Goal: Navigation & Orientation: Find specific page/section

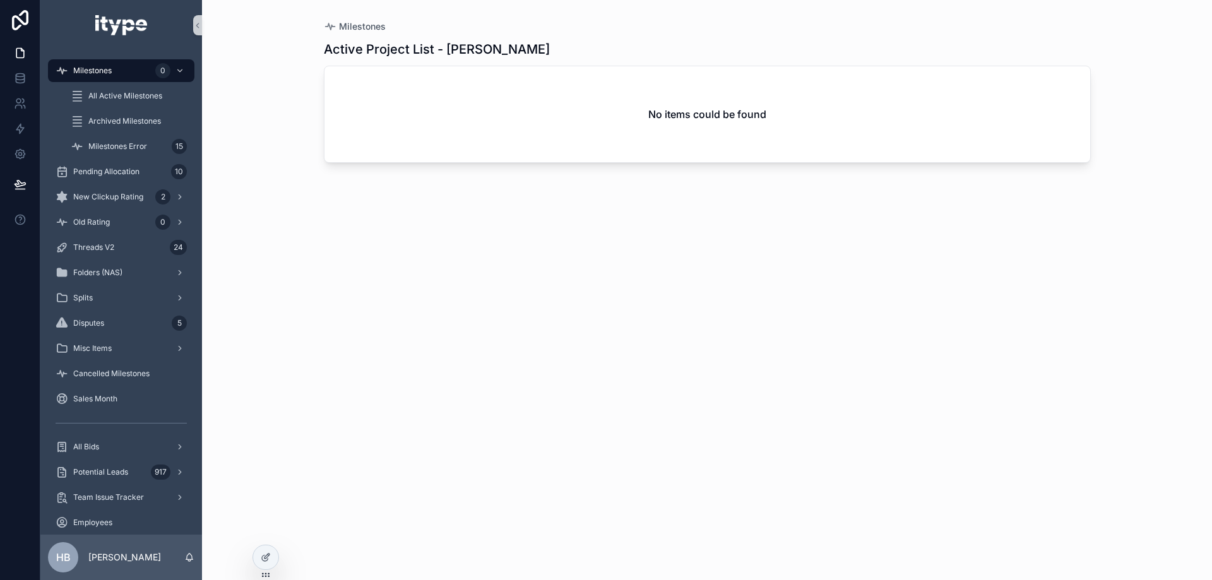
click at [951, 40] on div "Active Project List - [PERSON_NAME] No items could be found" at bounding box center [707, 299] width 767 height 532
click at [126, 201] on span "New Clickup Rating" at bounding box center [108, 197] width 70 height 10
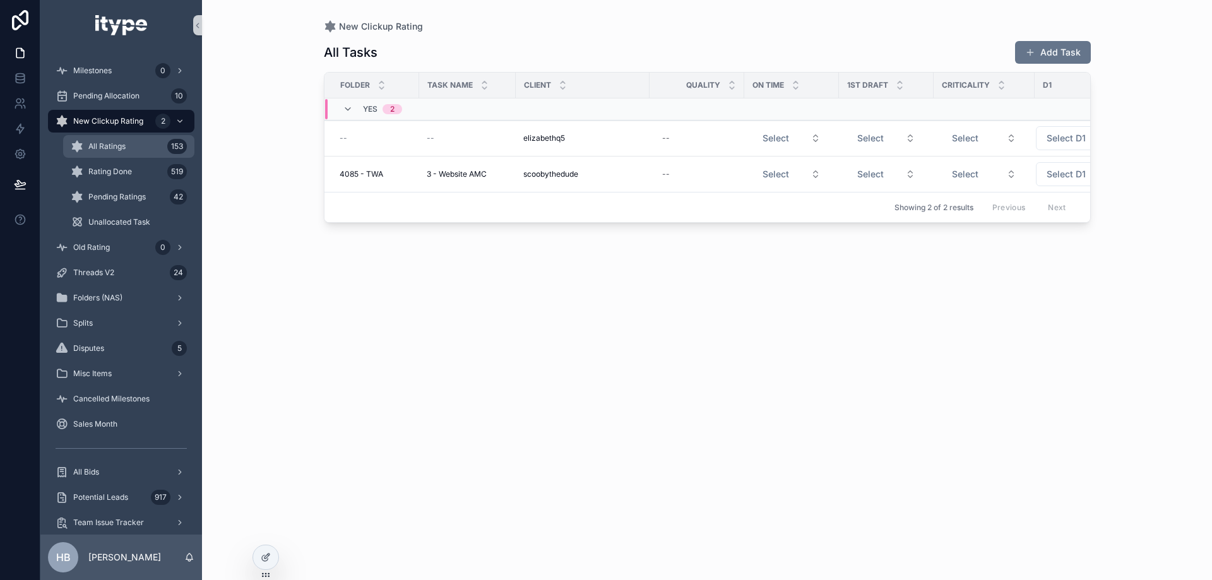
click at [135, 151] on div "All Ratings 153" at bounding box center [129, 146] width 116 height 20
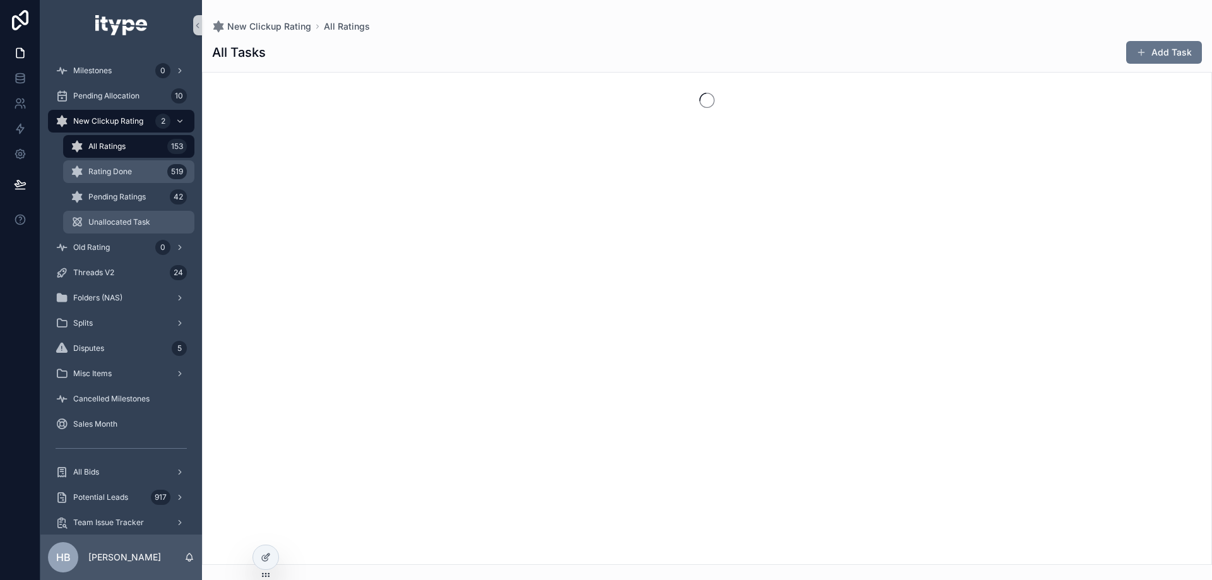
click at [129, 173] on span "Rating Done" at bounding box center [110, 172] width 44 height 10
click at [129, 196] on span "Pending Ratings" at bounding box center [116, 197] width 57 height 10
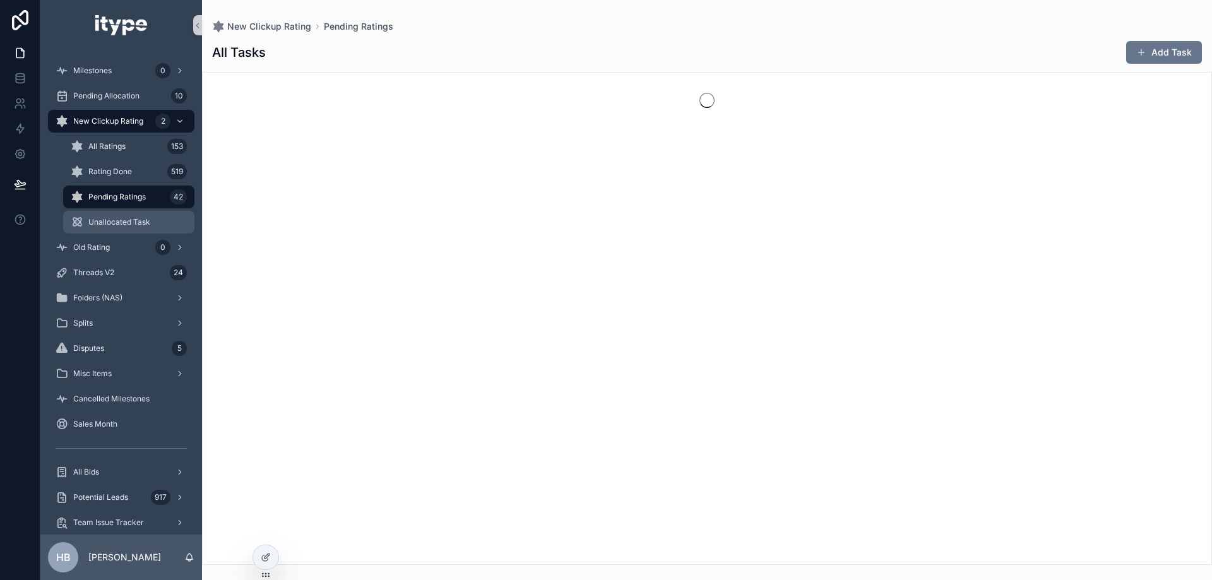
click at [128, 219] on span "Unallocated Task" at bounding box center [119, 222] width 62 height 10
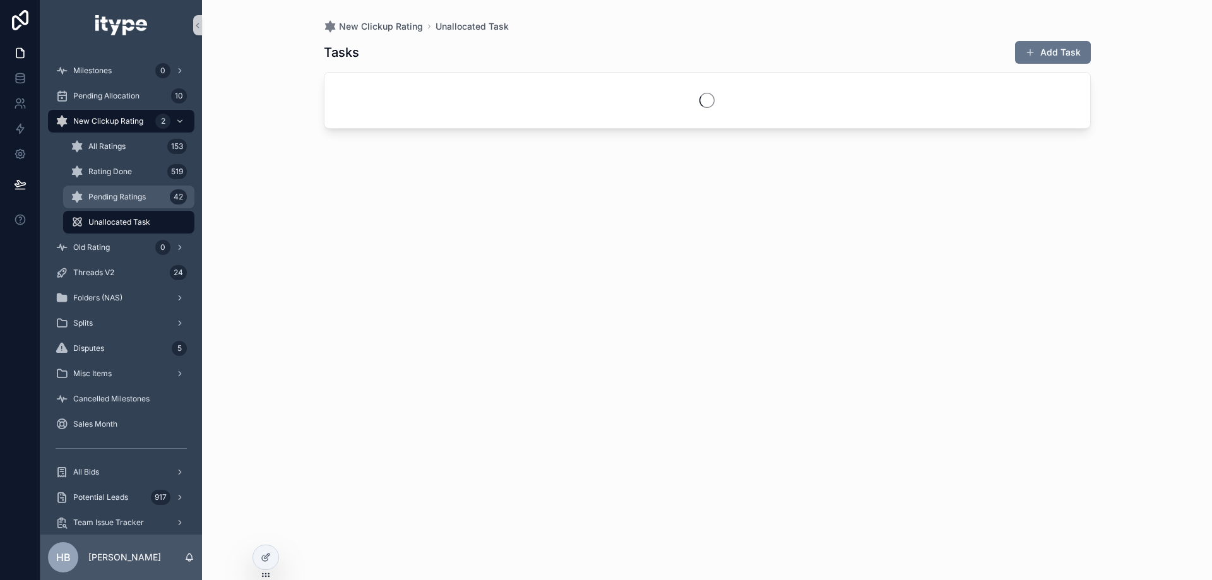
click at [123, 203] on div "Pending Ratings 42" at bounding box center [129, 197] width 116 height 20
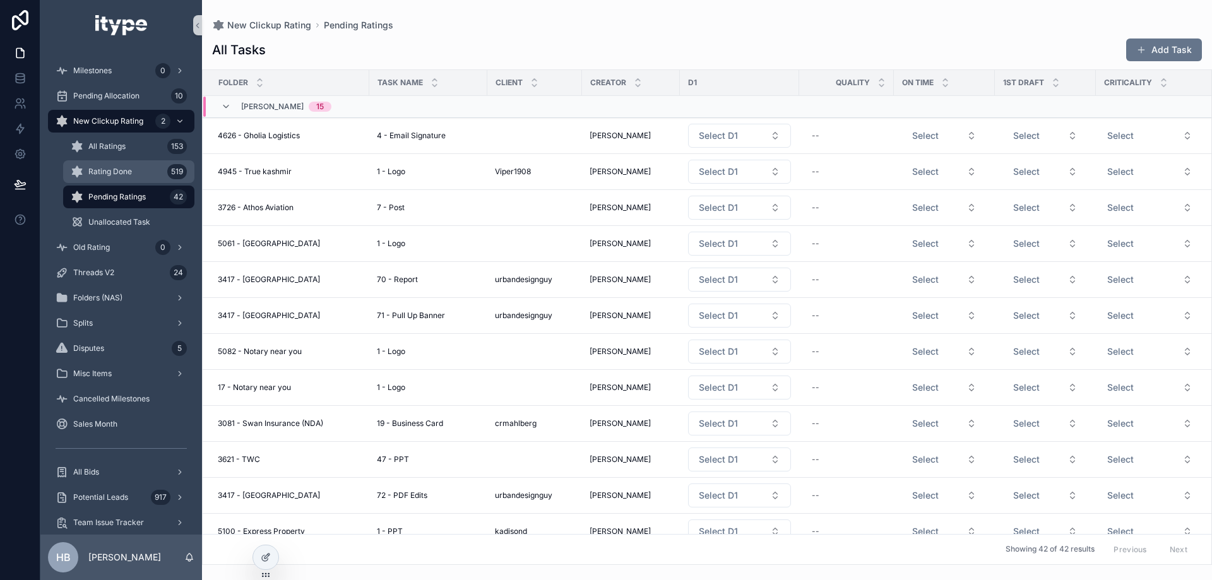
click at [127, 176] on span "Rating Done" at bounding box center [110, 172] width 44 height 10
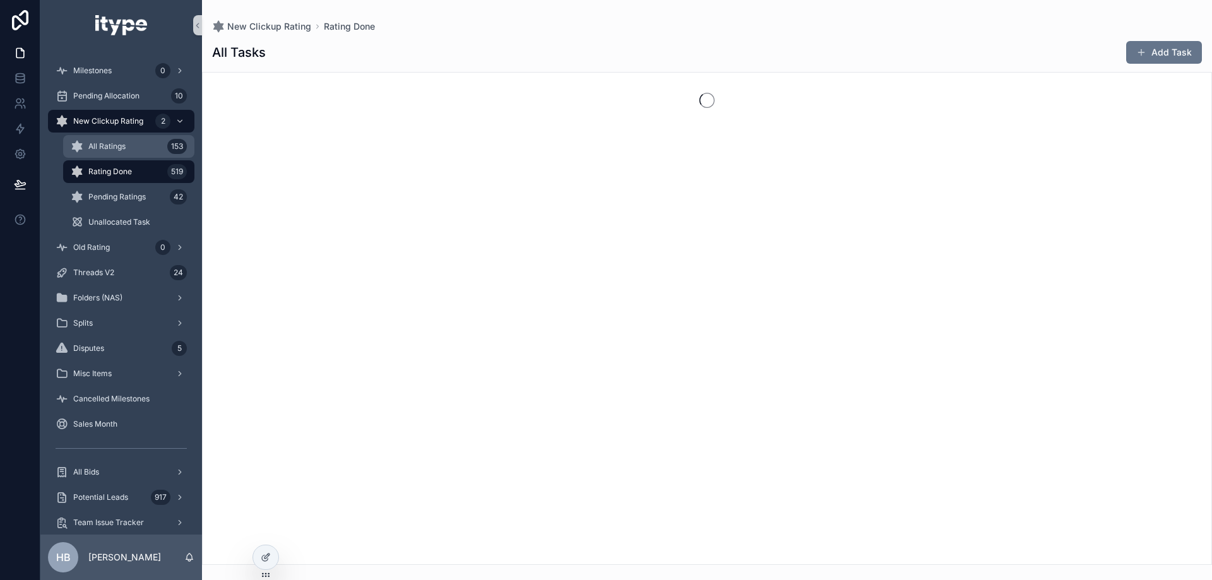
click at [126, 154] on div "All Ratings 153" at bounding box center [129, 146] width 116 height 20
click at [124, 119] on span "New Clickup Rating" at bounding box center [108, 121] width 70 height 10
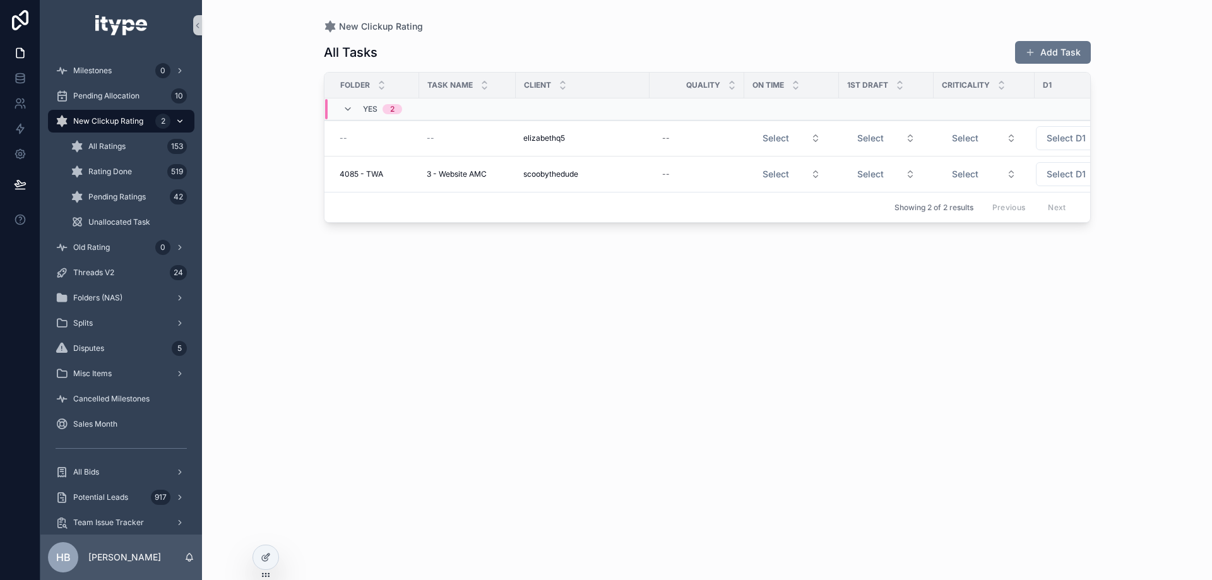
click at [178, 120] on icon "scrollable content" at bounding box center [180, 121] width 4 height 3
click at [177, 116] on div "2" at bounding box center [171, 121] width 32 height 20
click at [180, 123] on icon "scrollable content" at bounding box center [180, 121] width 9 height 9
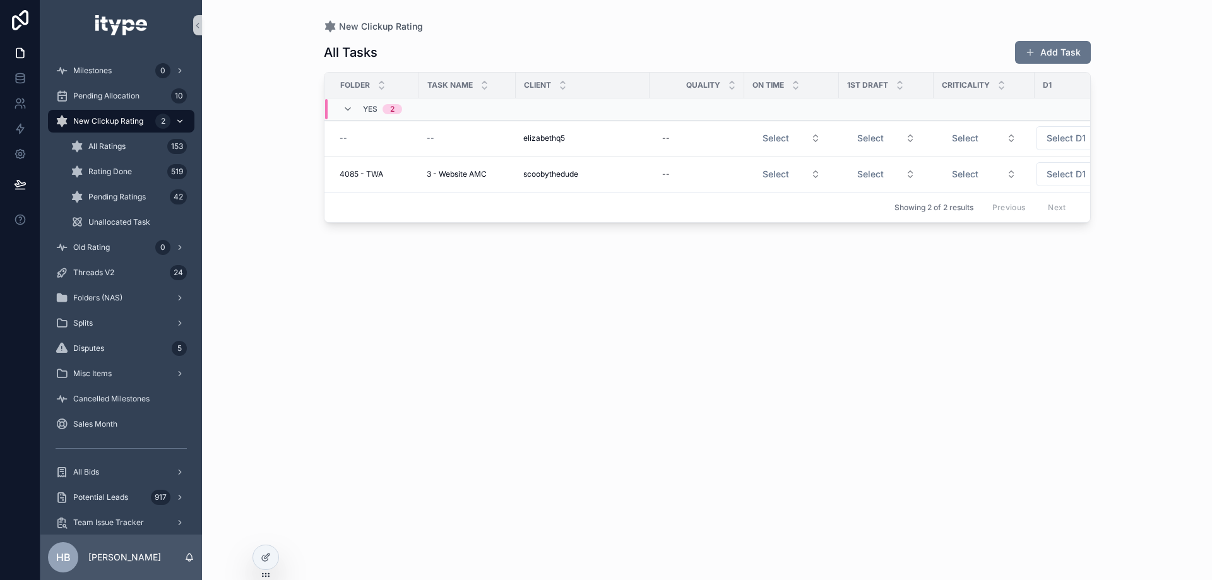
click at [144, 126] on div "New Clickup Rating 2" at bounding box center [121, 121] width 131 height 20
click at [128, 136] on div "All Ratings 153" at bounding box center [129, 146] width 116 height 20
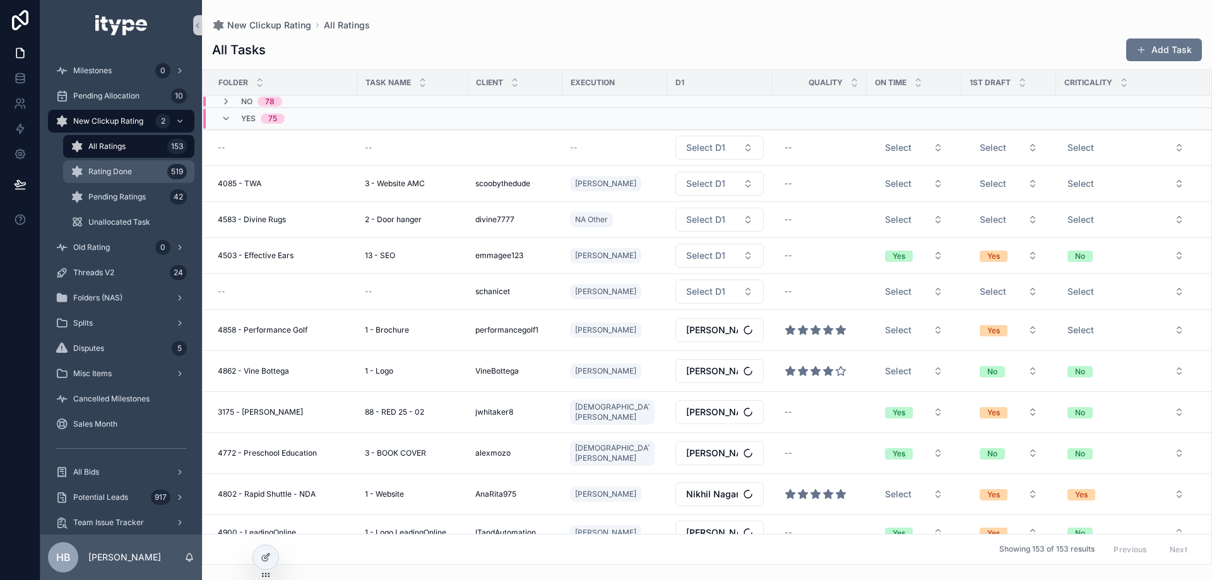
click at [118, 164] on div "Rating Done 519" at bounding box center [129, 172] width 116 height 20
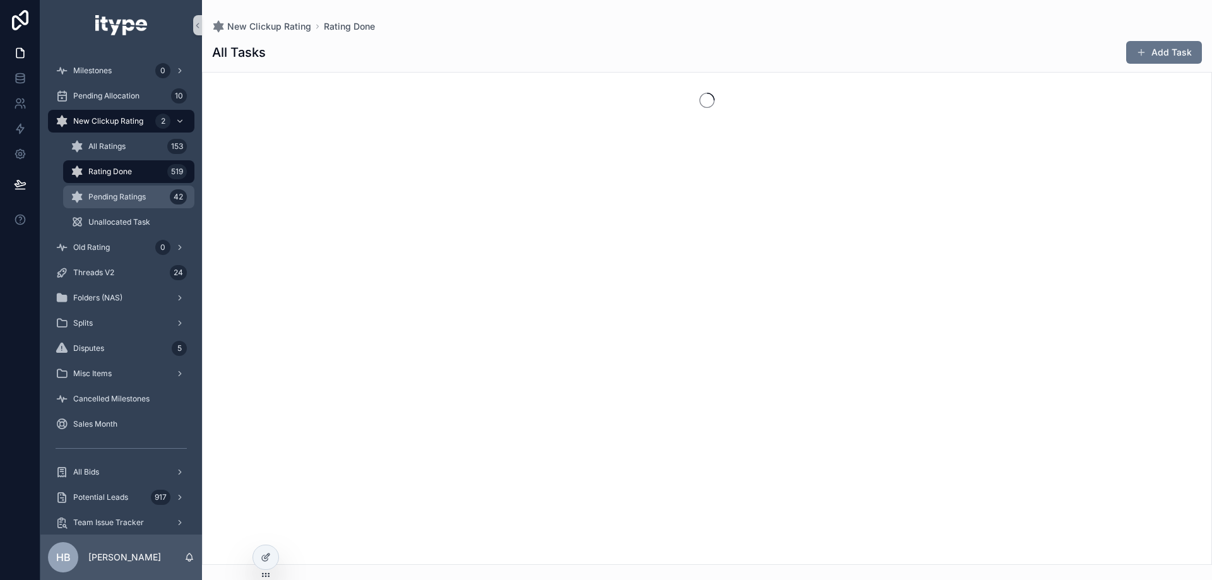
click at [118, 196] on span "Pending Ratings" at bounding box center [116, 197] width 57 height 10
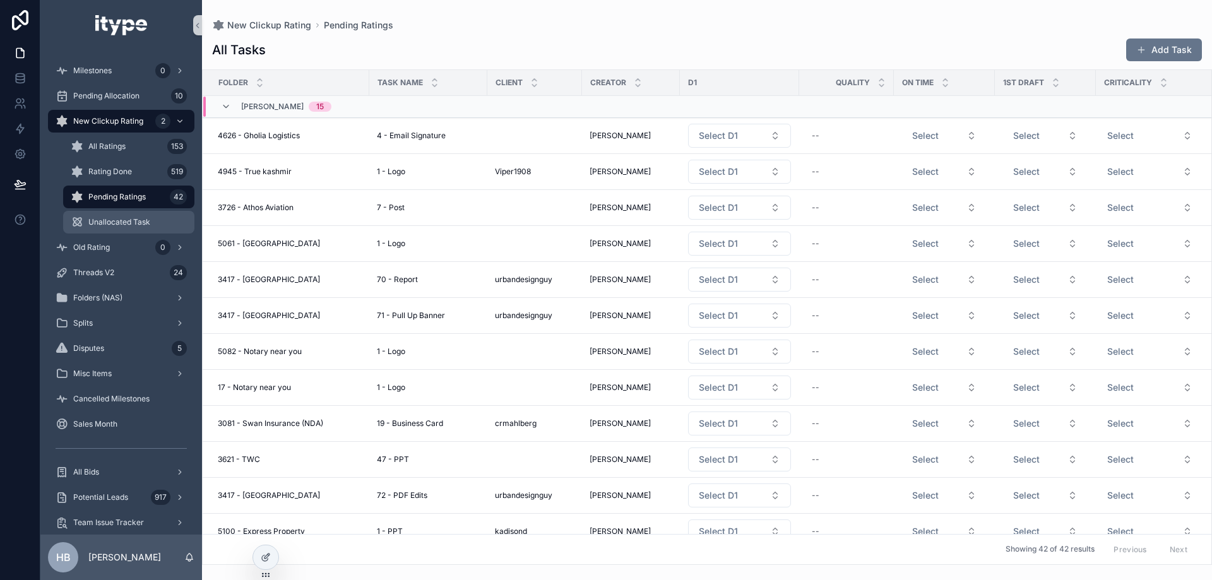
click at [121, 218] on span "Unallocated Task" at bounding box center [119, 222] width 62 height 10
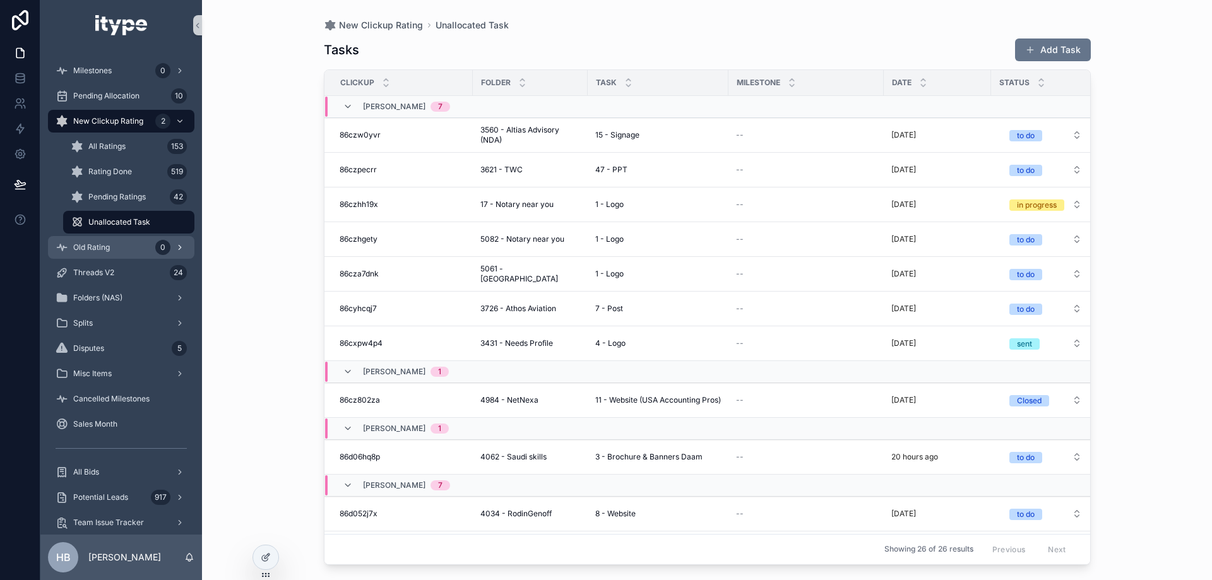
click at [119, 246] on div "Old Rating 0" at bounding box center [121, 247] width 131 height 20
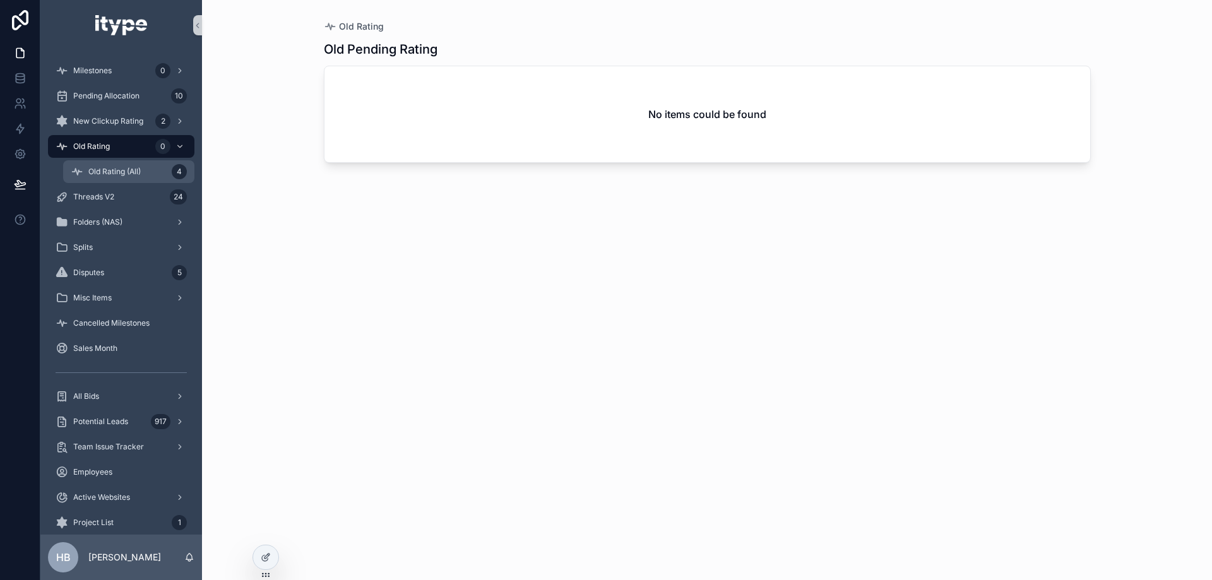
click at [116, 176] on span "Old Rating (All)" at bounding box center [114, 172] width 52 height 10
